Goal: Navigation & Orientation: Understand site structure

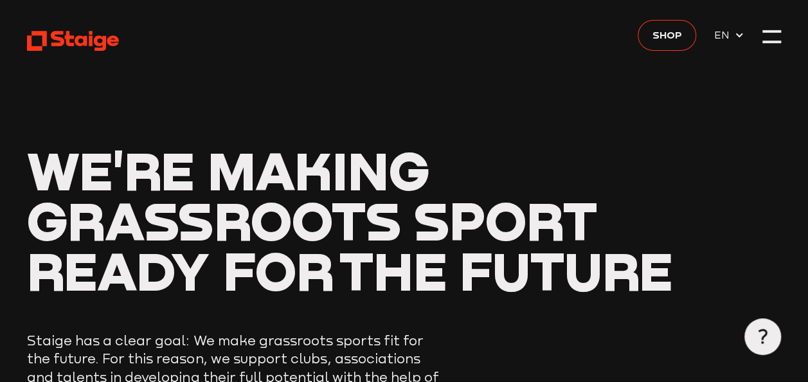
scroll to position [64, 0]
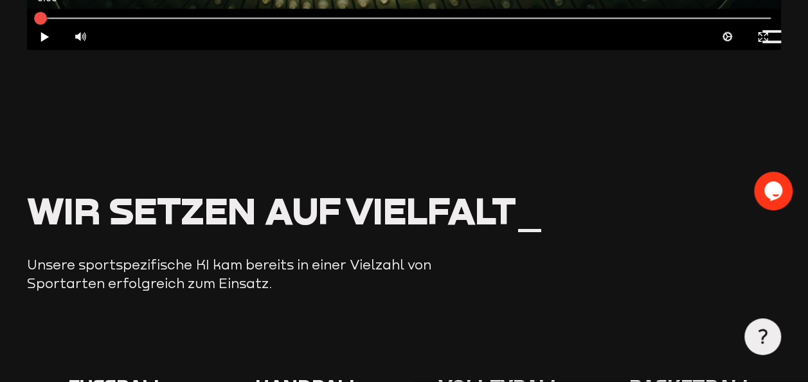
scroll to position [1029, 0]
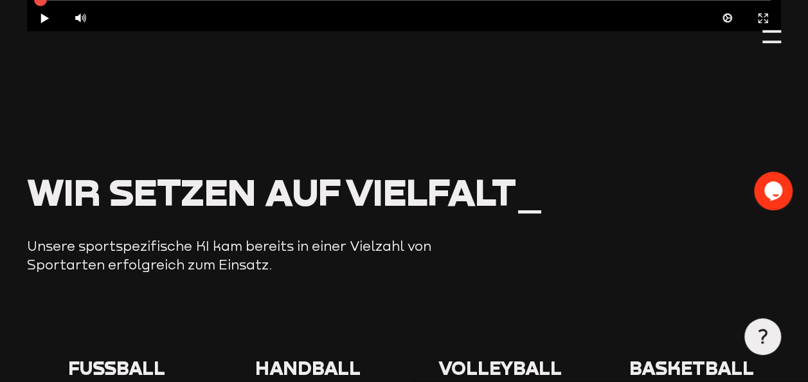
click at [107, 318] on icon at bounding box center [116, 330] width 41 height 41
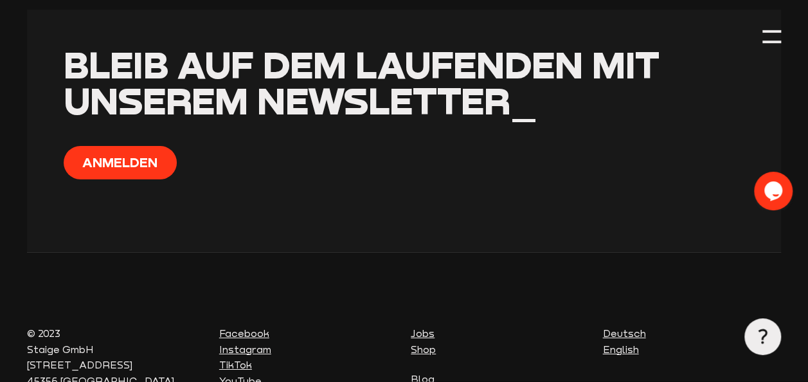
scroll to position [4501, 0]
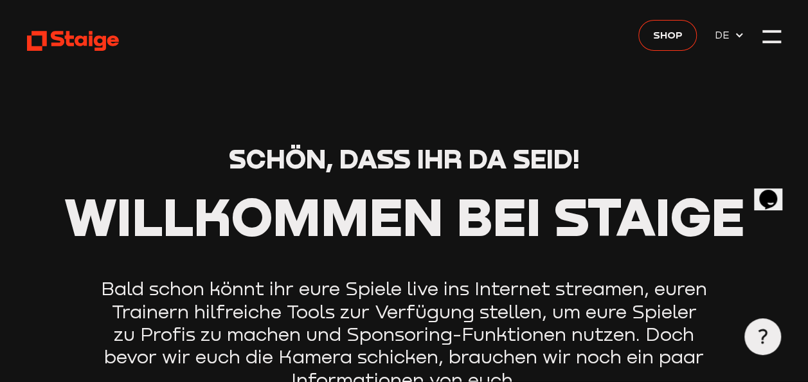
scroll to position [64, 0]
